Goal: Transaction & Acquisition: Purchase product/service

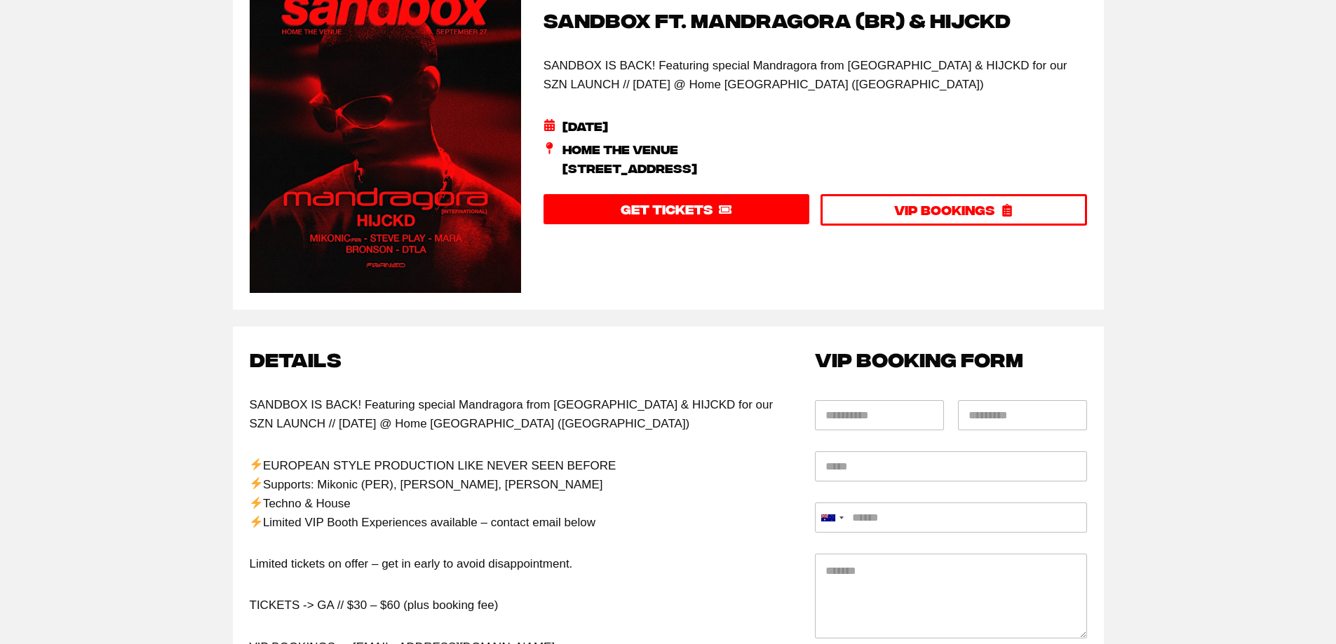
scroll to position [210, 0]
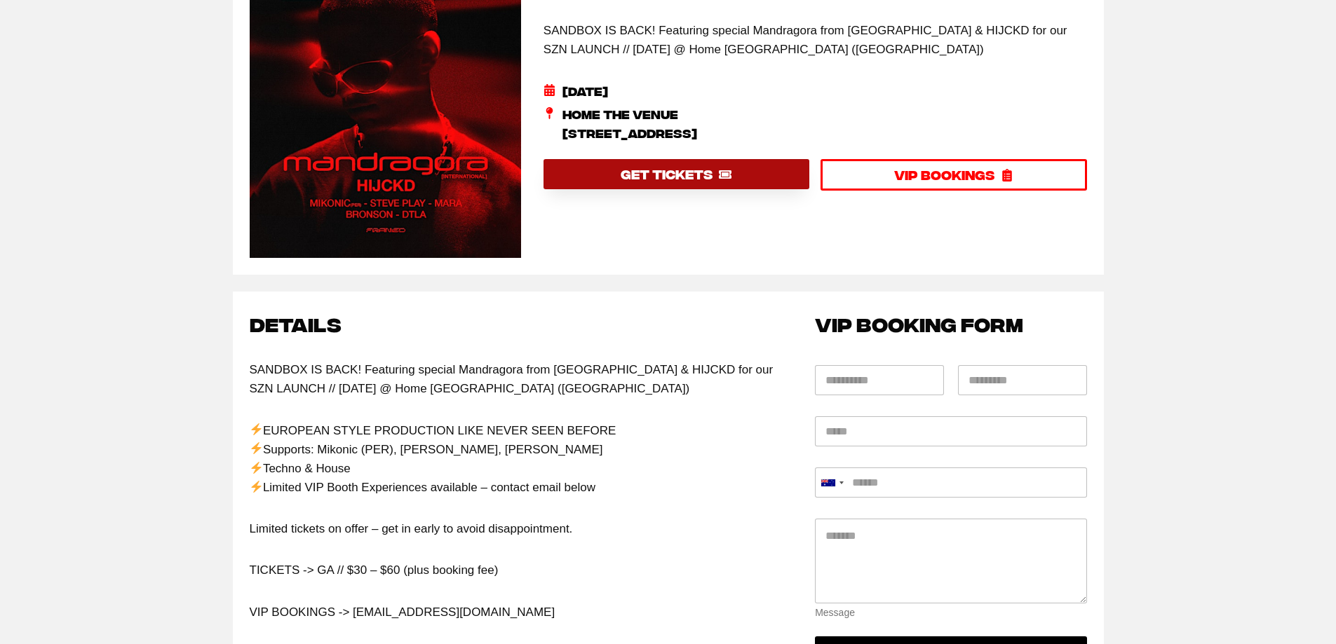
click at [667, 184] on span "GET TICKETS" at bounding box center [666, 174] width 92 height 20
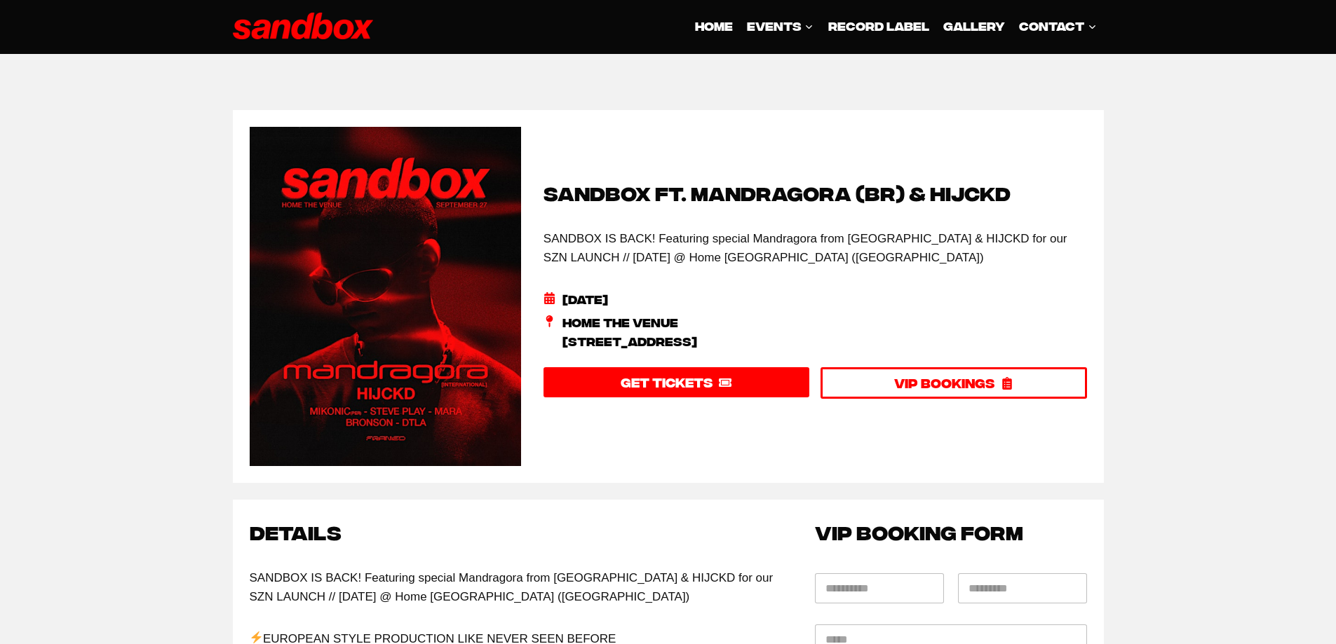
scroll to position [0, 0]
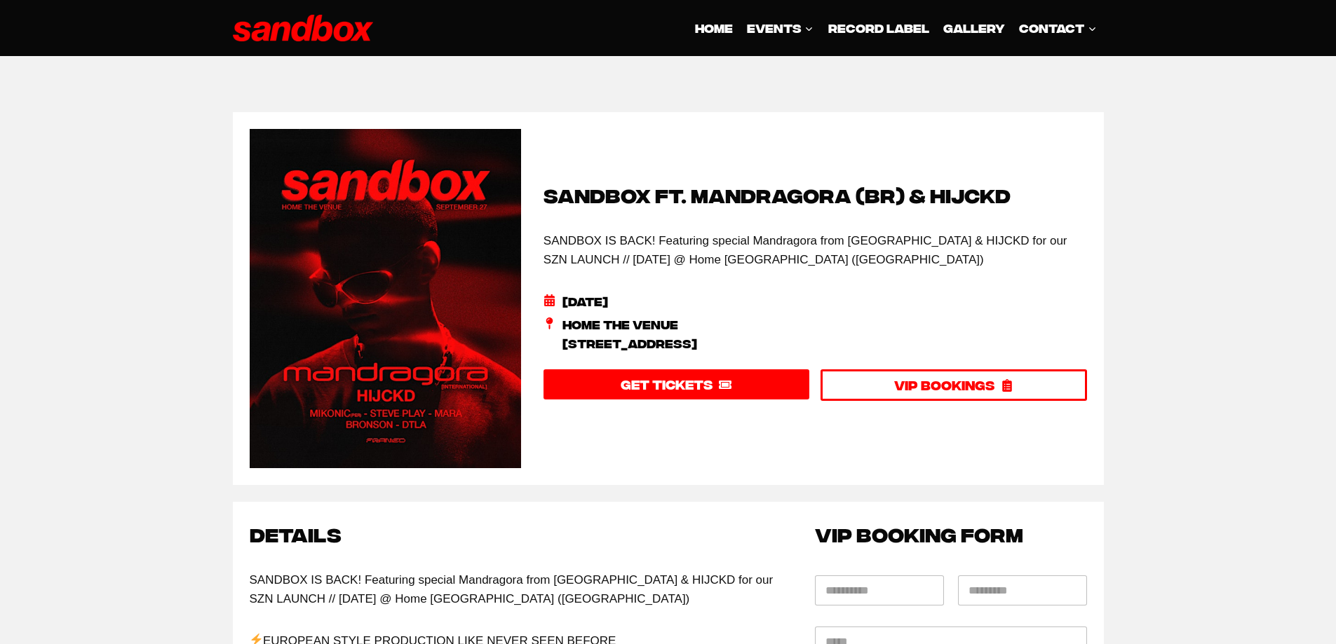
click at [860, 276] on div "Sandbox ft. Mandragora (BR) & HIJCKD SANDBOX IS BACK! Featuring special Mandrag…" at bounding box center [814, 298] width 543 height 238
click at [697, 318] on span "Home The Venue [STREET_ADDRESS]" at bounding box center [629, 334] width 135 height 38
click at [696, 318] on span "Home The Venue [STREET_ADDRESS]" at bounding box center [629, 334] width 135 height 38
click at [818, 236] on p "SANDBOX IS BACK! Featuring special Mandragora from [GEOGRAPHIC_DATA] & HIJCKD f…" at bounding box center [814, 250] width 543 height 38
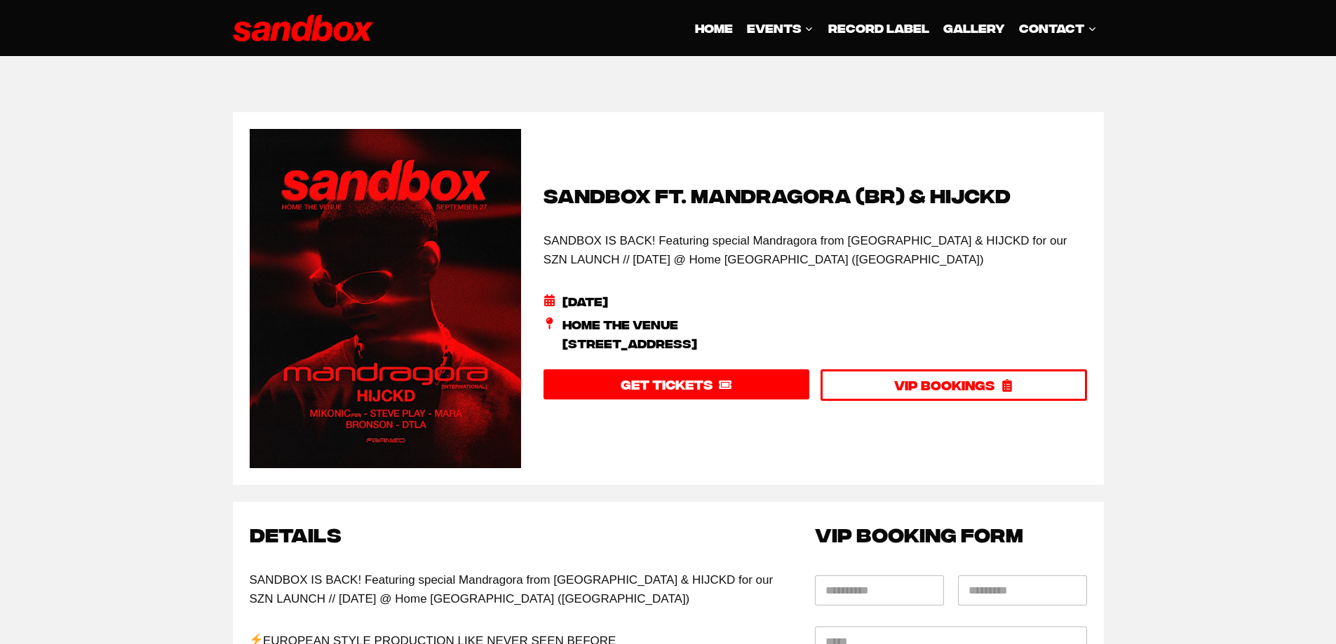
click at [705, 245] on p "SANDBOX IS BACK! Featuring special Mandragora from [GEOGRAPHIC_DATA] & HIJCKD f…" at bounding box center [814, 250] width 543 height 38
click at [679, 256] on p "SANDBOX IS BACK! Featuring special Mandragora from [GEOGRAPHIC_DATA] & HIJCKD f…" at bounding box center [814, 250] width 543 height 38
click at [649, 257] on p "SANDBOX IS BACK! Featuring special Mandragora from [GEOGRAPHIC_DATA] & HIJCKD f…" at bounding box center [814, 250] width 543 height 38
click at [717, 369] on link "GET TICKETS" at bounding box center [676, 384] width 266 height 30
